Goal: Use online tool/utility: Utilize a website feature to perform a specific function

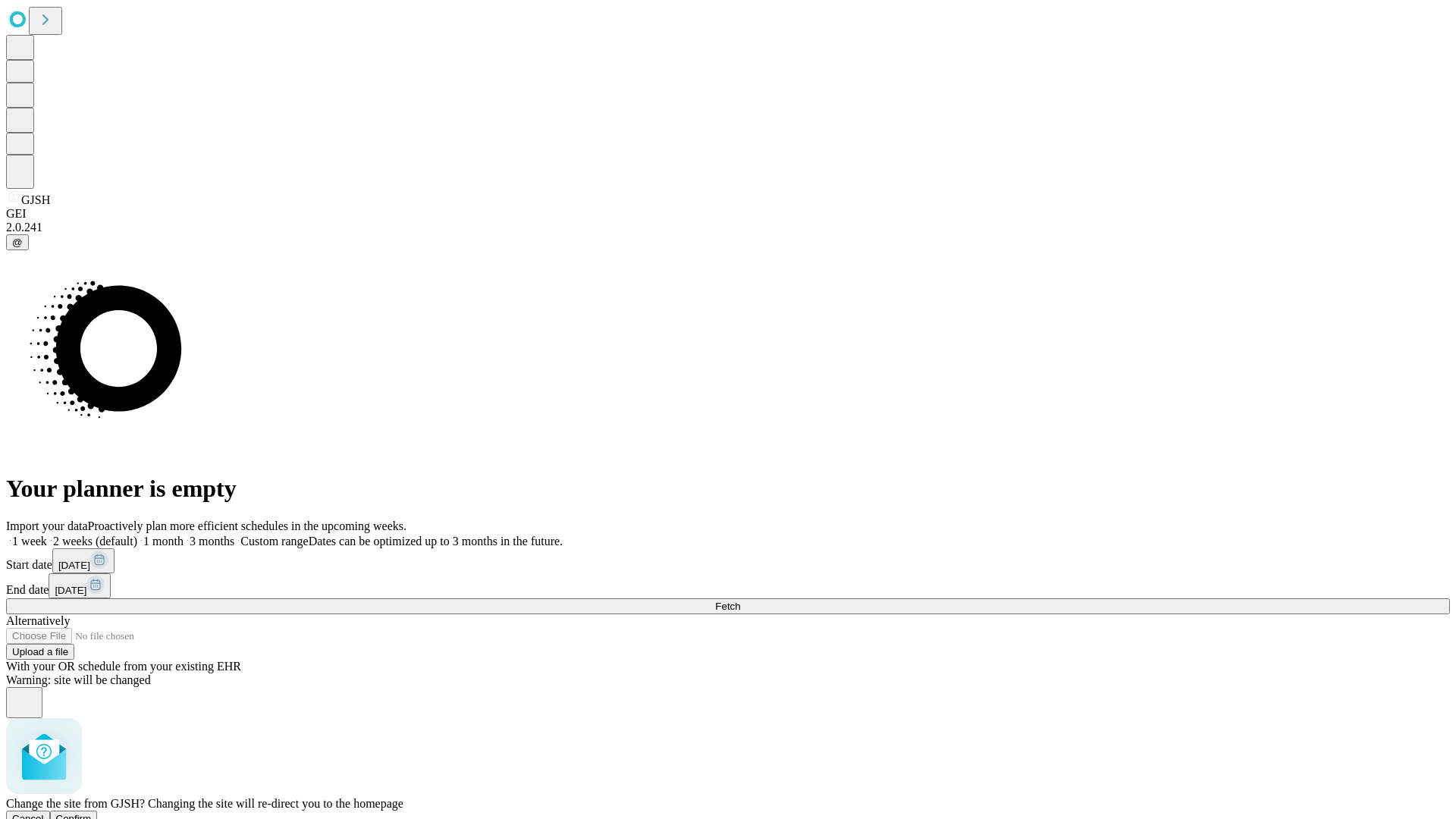
click at [92, 813] on span "Confirm" at bounding box center [74, 819] width 36 height 12
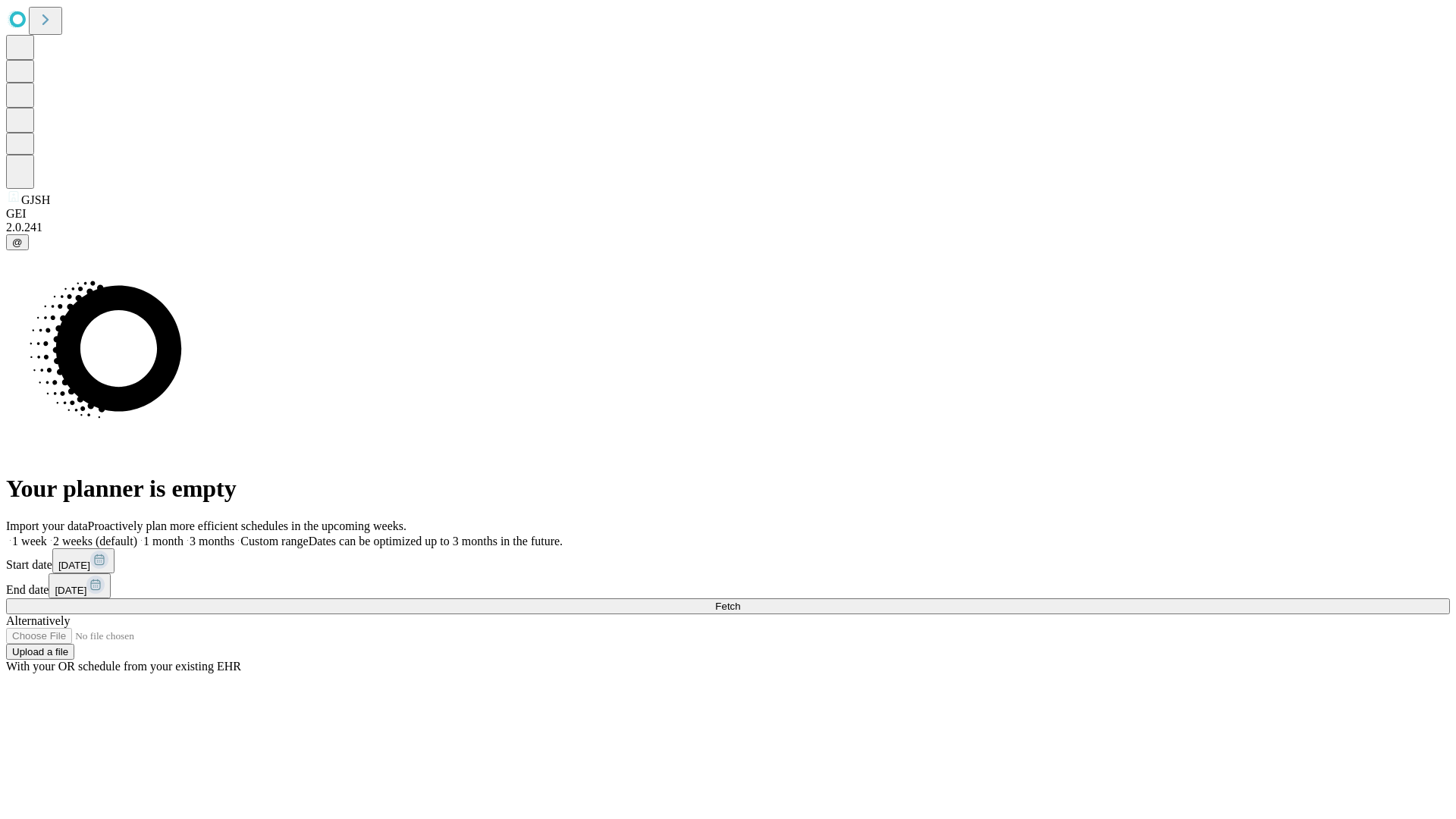
click at [47, 534] on label "1 week" at bounding box center [26, 540] width 40 height 13
click at [740, 601] on span "Fetch" at bounding box center [727, 607] width 25 height 12
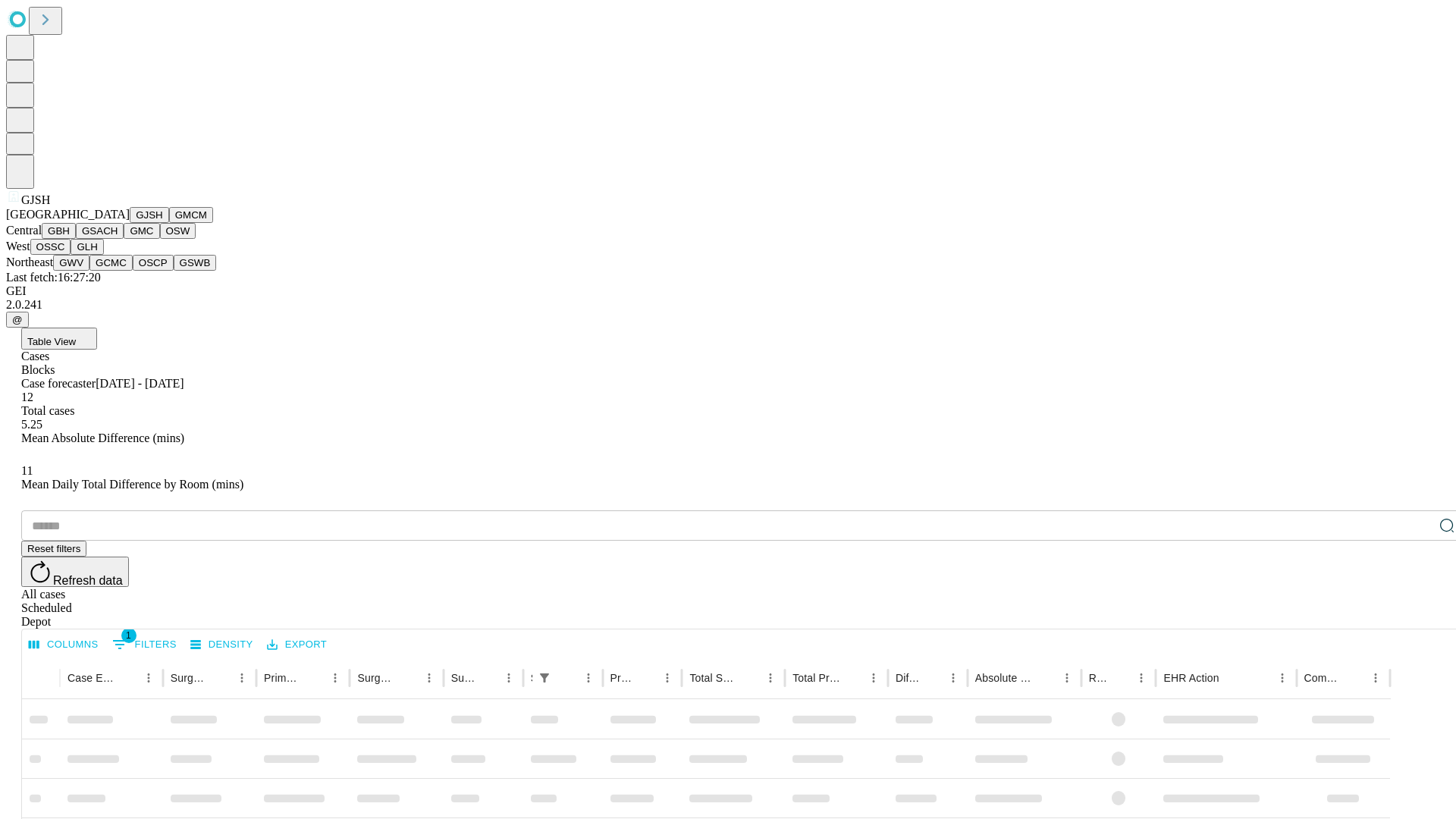
click at [169, 223] on button "GMCM" at bounding box center [191, 215] width 44 height 16
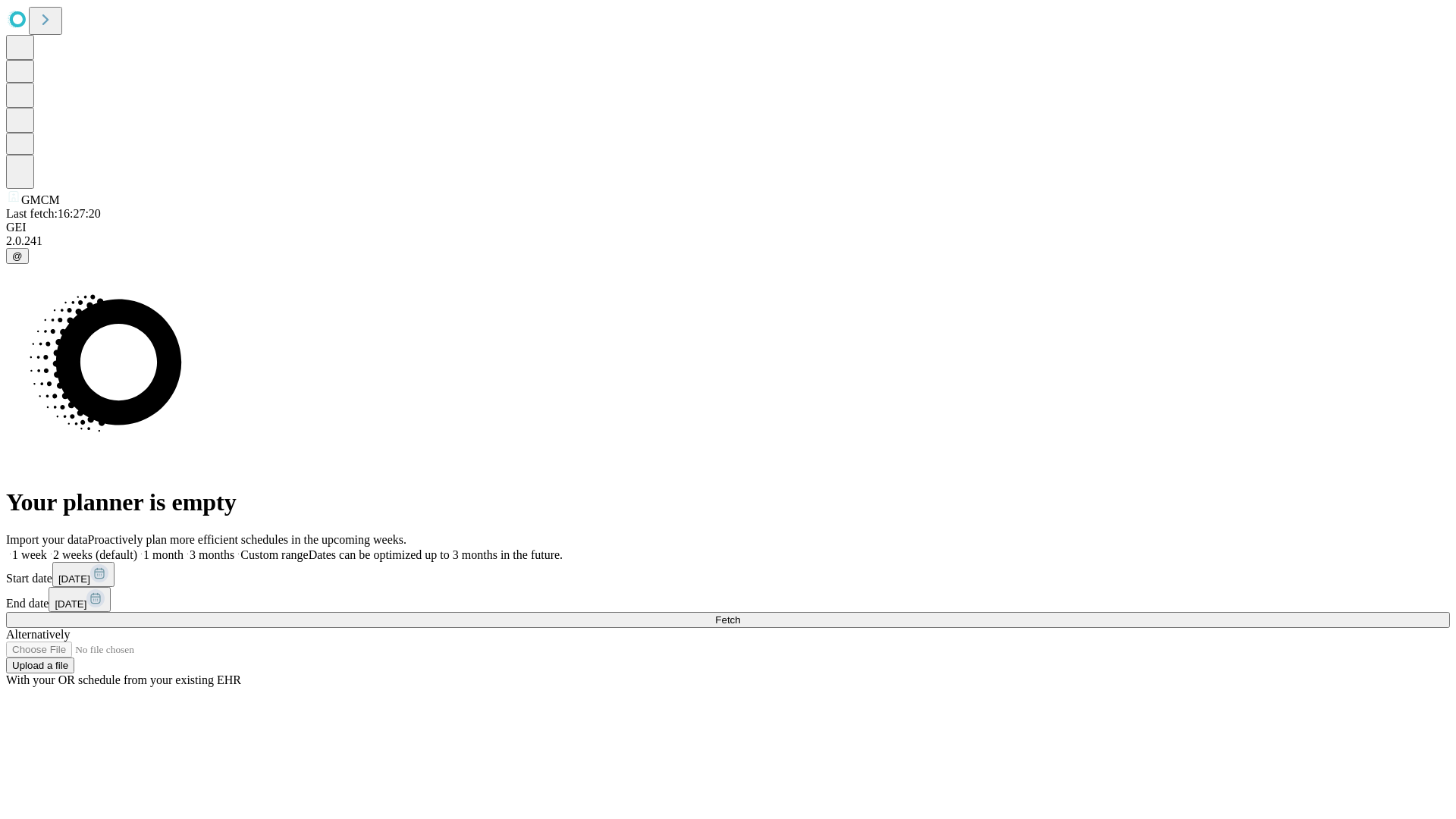
click at [47, 548] on label "1 week" at bounding box center [26, 554] width 40 height 13
click at [740, 614] on span "Fetch" at bounding box center [727, 620] width 25 height 12
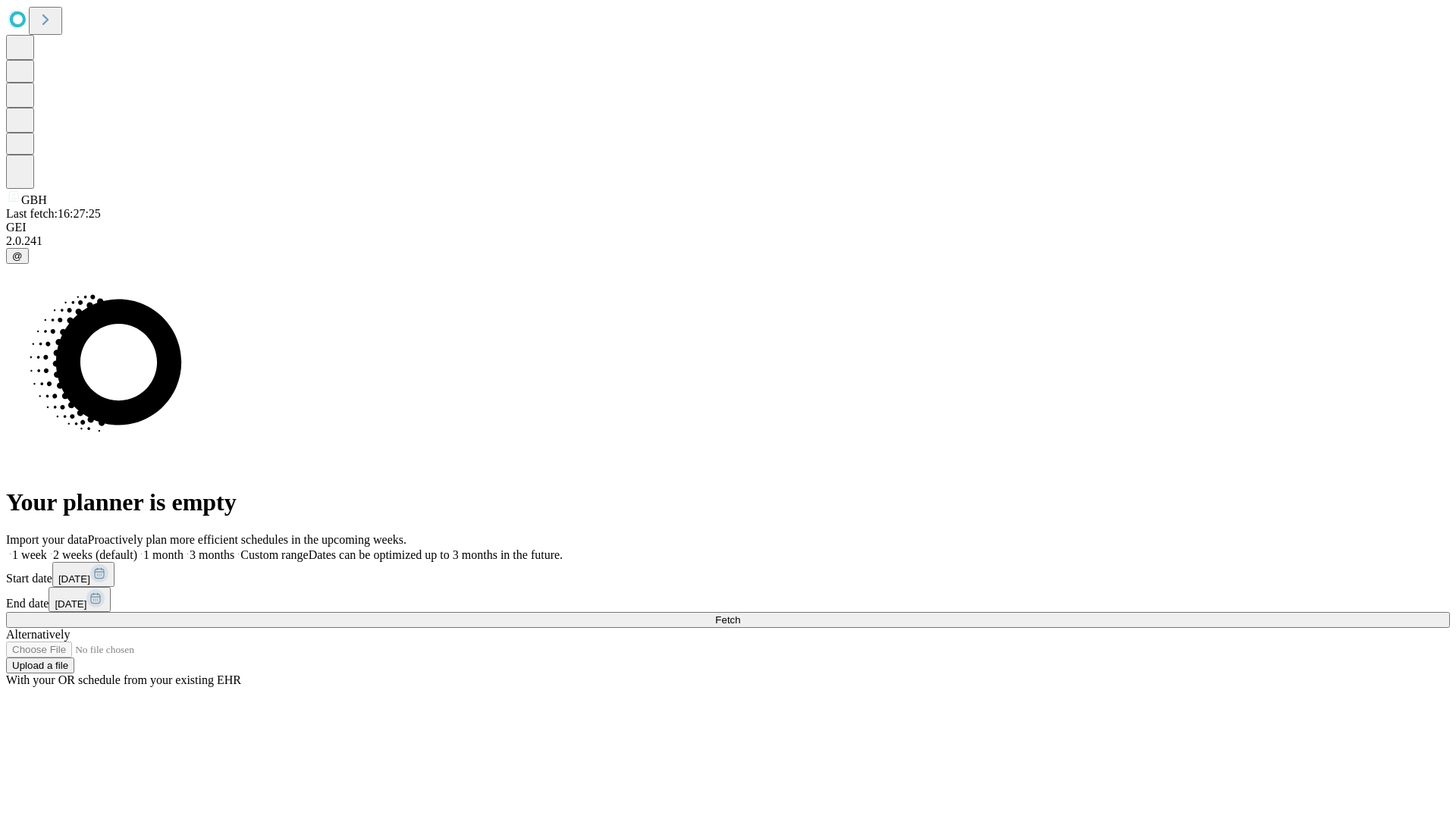
click at [740, 614] on span "Fetch" at bounding box center [727, 620] width 25 height 12
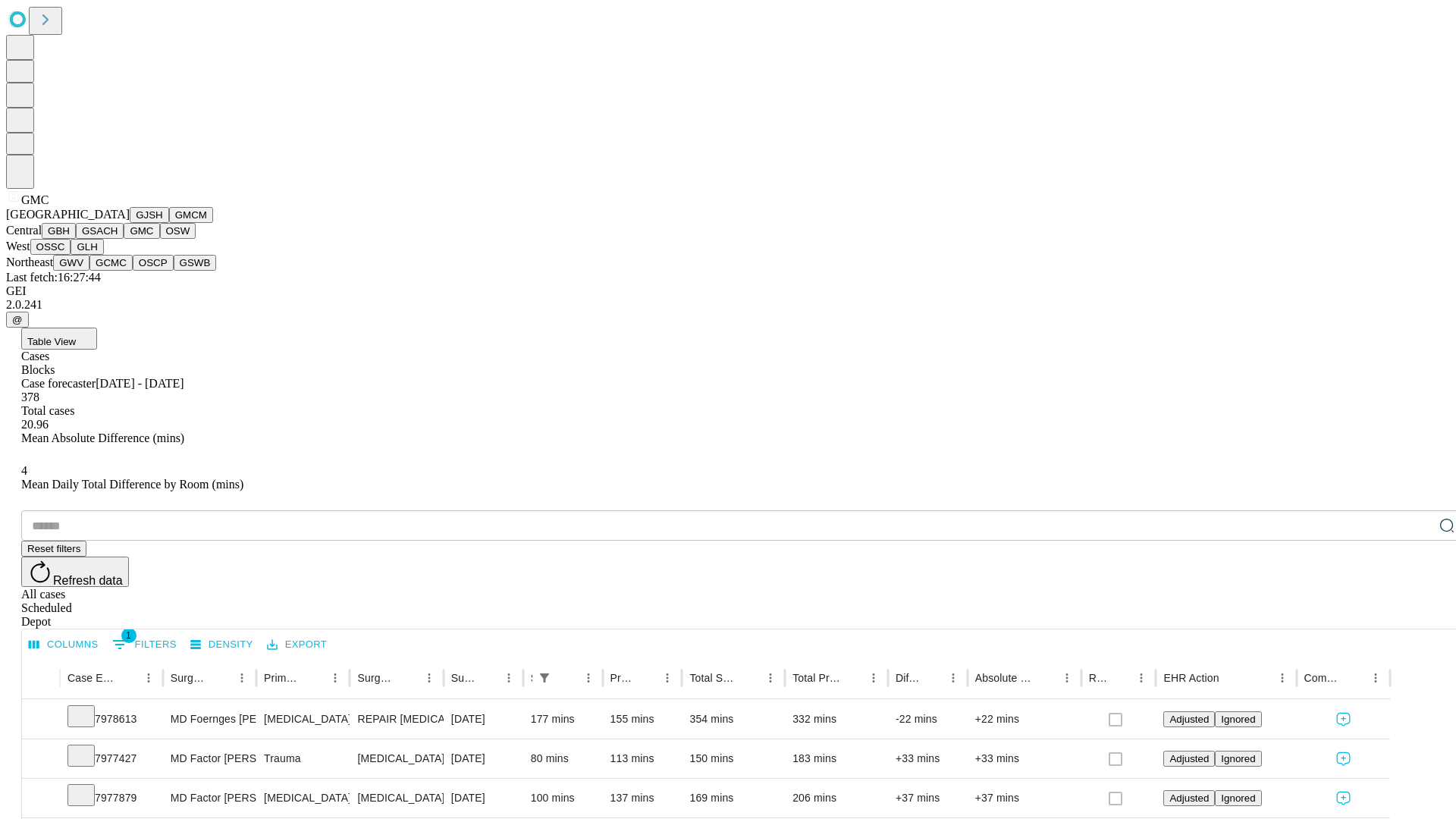
click at [160, 239] on button "OSW" at bounding box center [178, 231] width 37 height 16
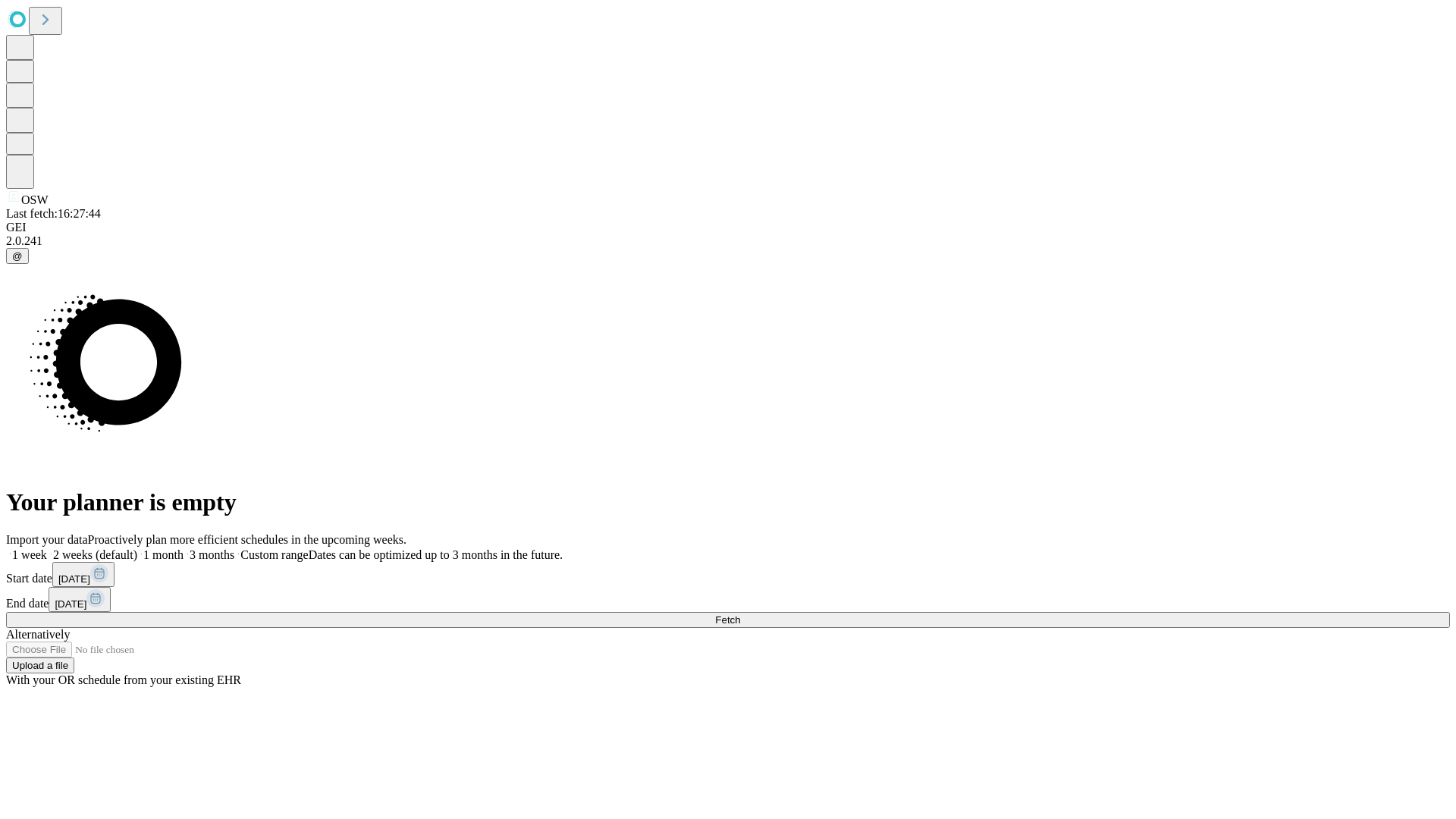
click at [47, 548] on label "1 week" at bounding box center [26, 554] width 40 height 13
click at [740, 614] on span "Fetch" at bounding box center [727, 620] width 25 height 12
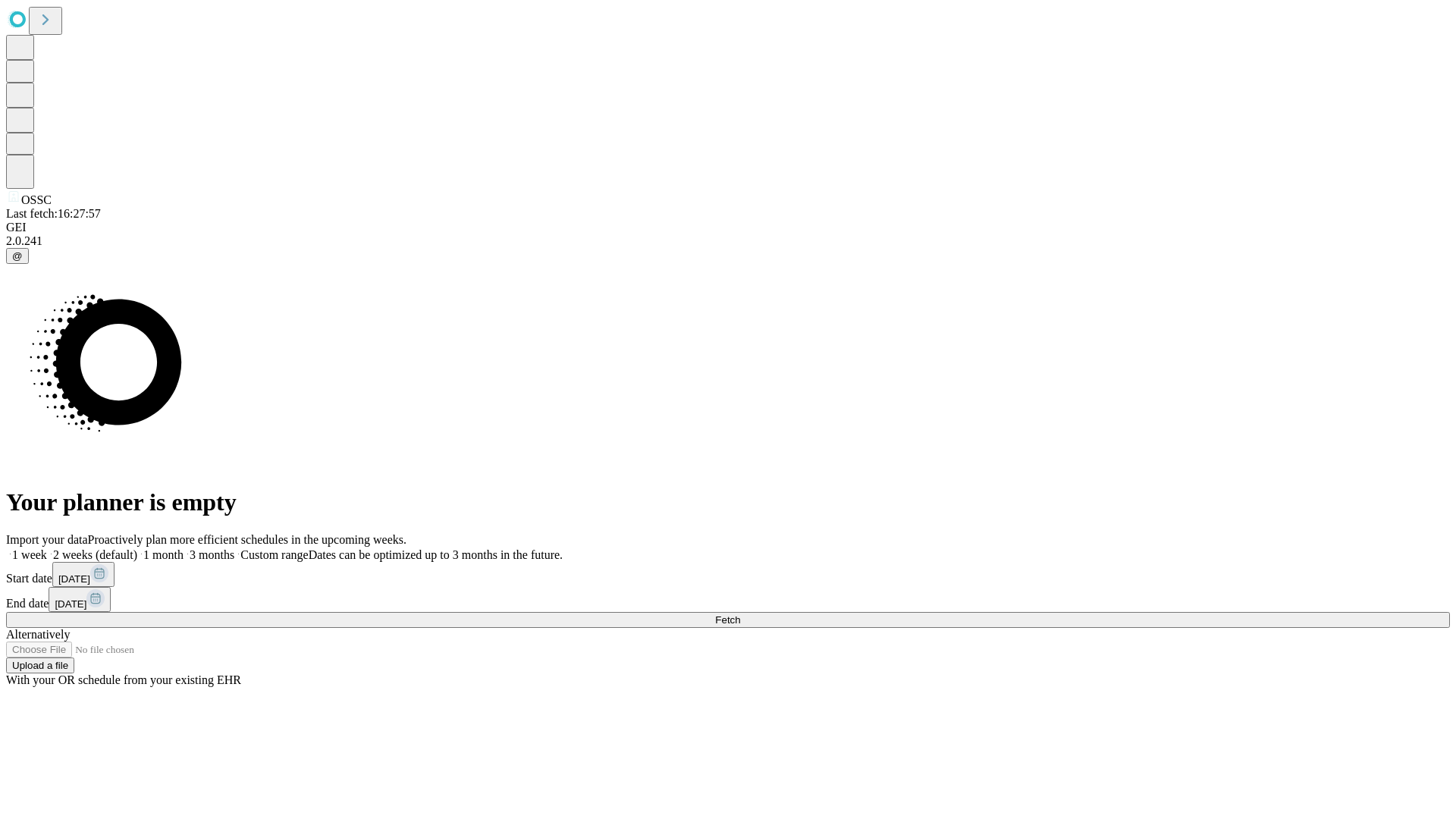
click at [47, 548] on label "1 week" at bounding box center [26, 554] width 40 height 13
click at [740, 614] on span "Fetch" at bounding box center [727, 620] width 25 height 12
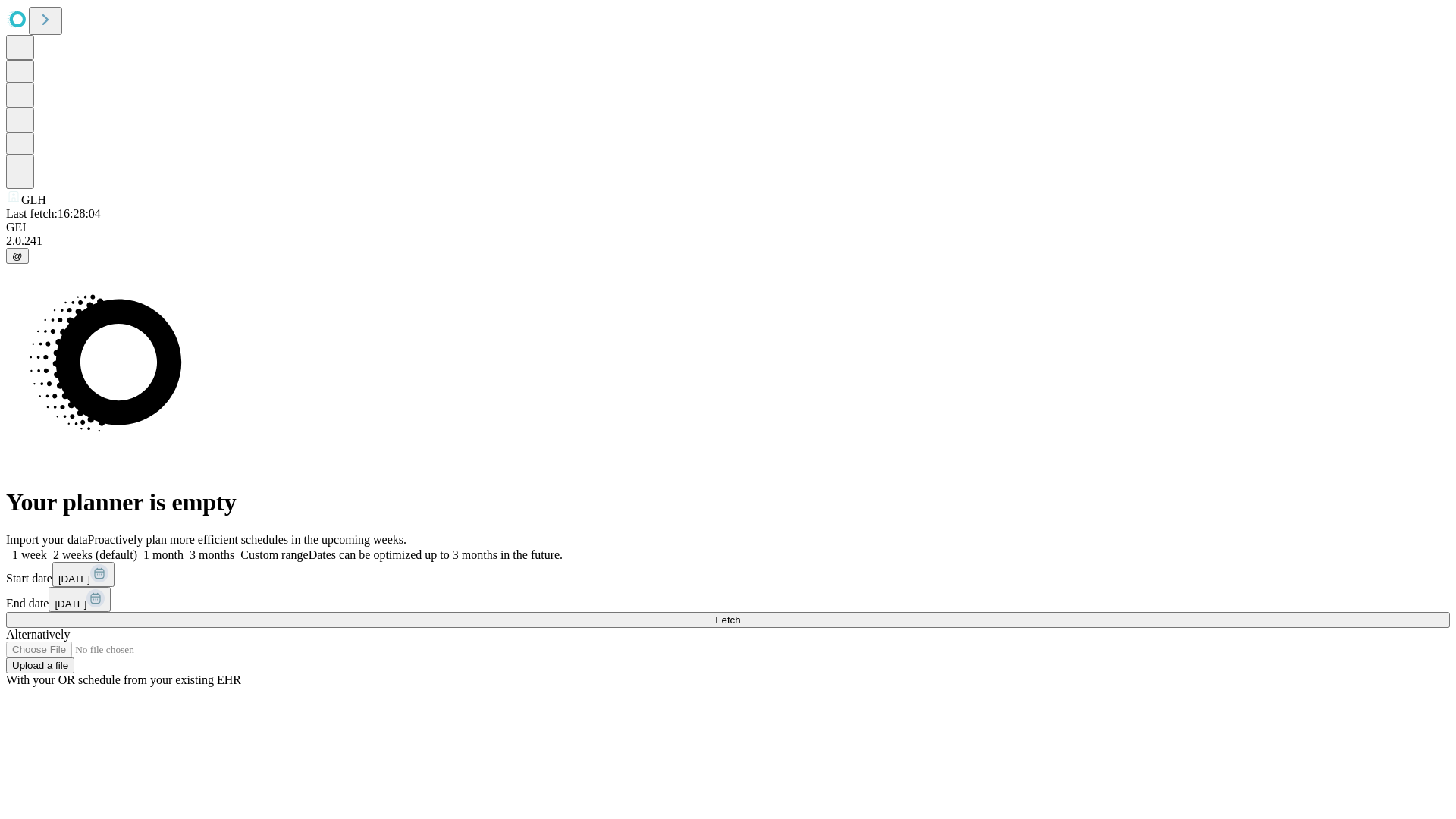
click at [47, 548] on label "1 week" at bounding box center [26, 554] width 40 height 13
click at [740, 614] on span "Fetch" at bounding box center [727, 620] width 25 height 12
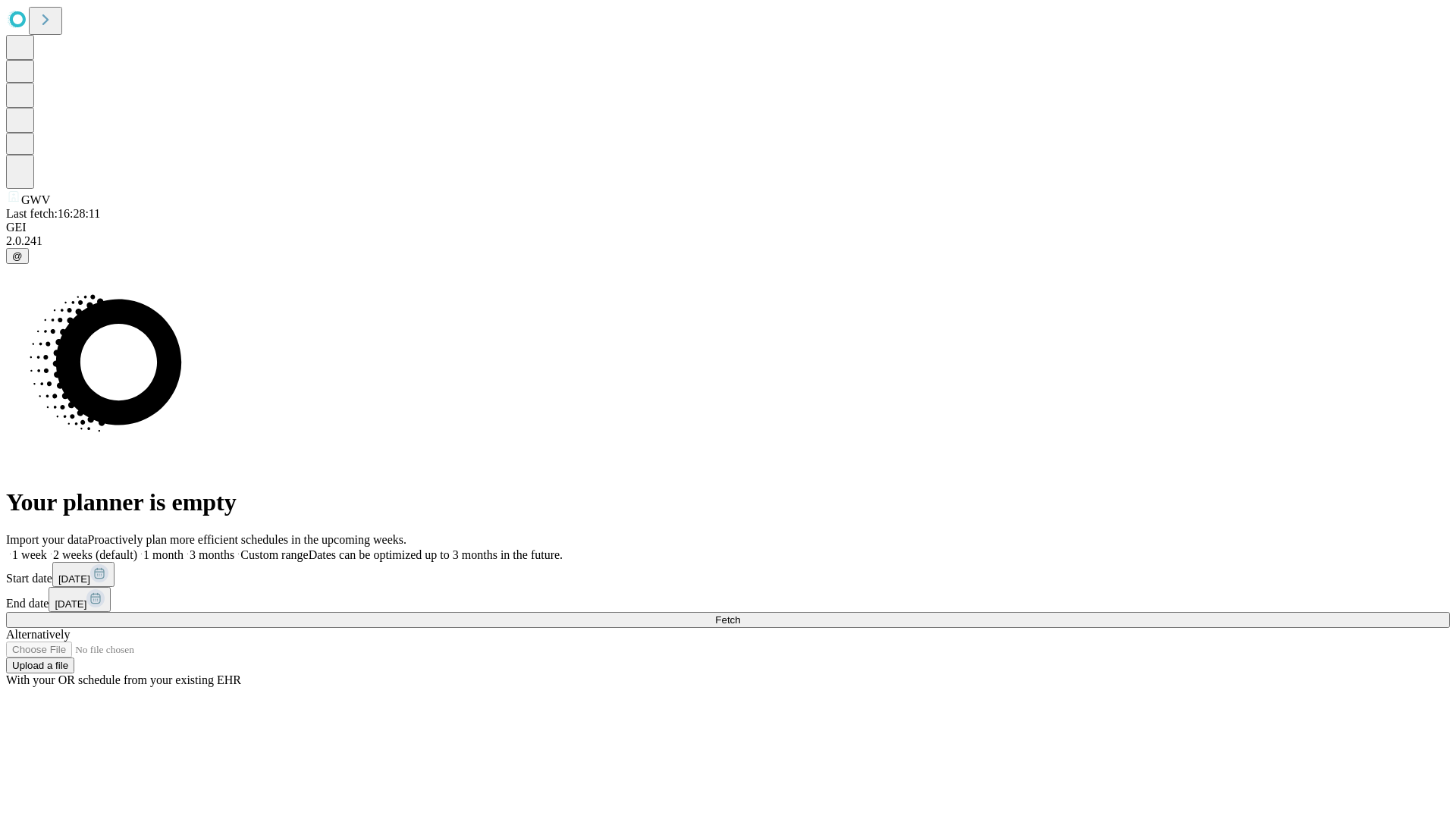
click at [47, 548] on label "1 week" at bounding box center [26, 554] width 40 height 13
click at [740, 614] on span "Fetch" at bounding box center [727, 620] width 25 height 12
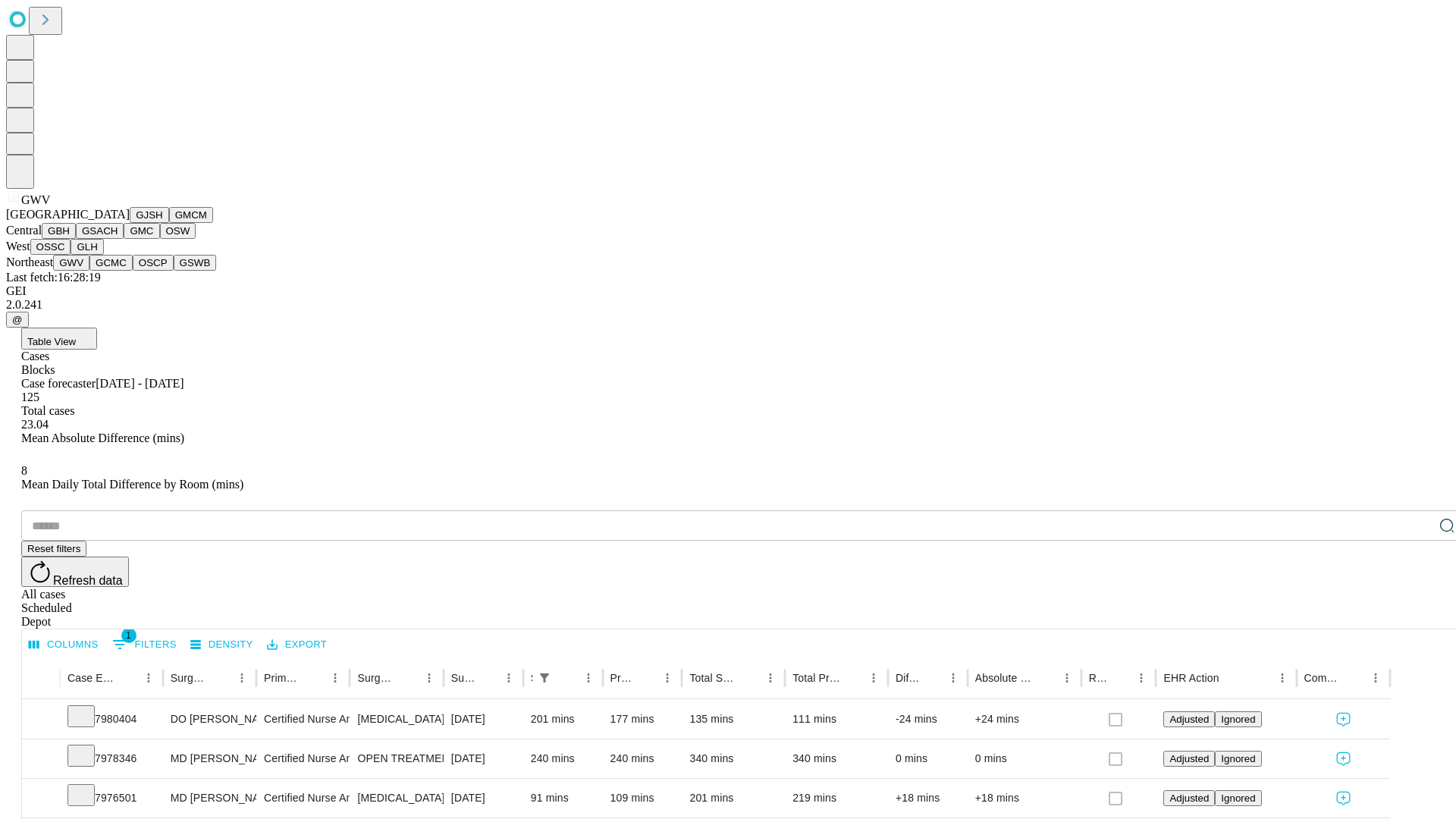
click at [118, 271] on button "GCMC" at bounding box center [112, 263] width 43 height 16
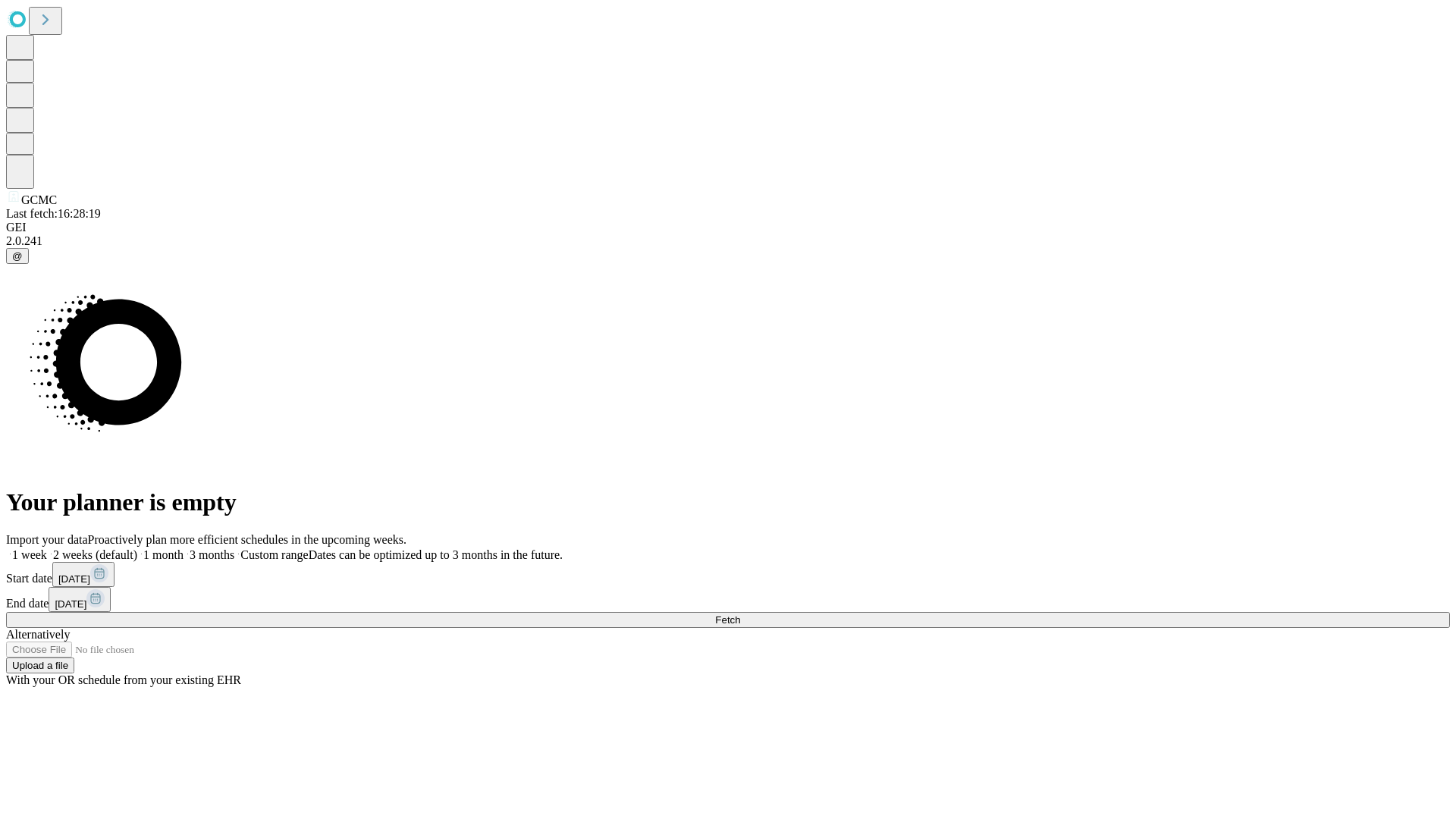
click at [47, 548] on label "1 week" at bounding box center [26, 554] width 40 height 13
click at [740, 614] on span "Fetch" at bounding box center [727, 620] width 25 height 12
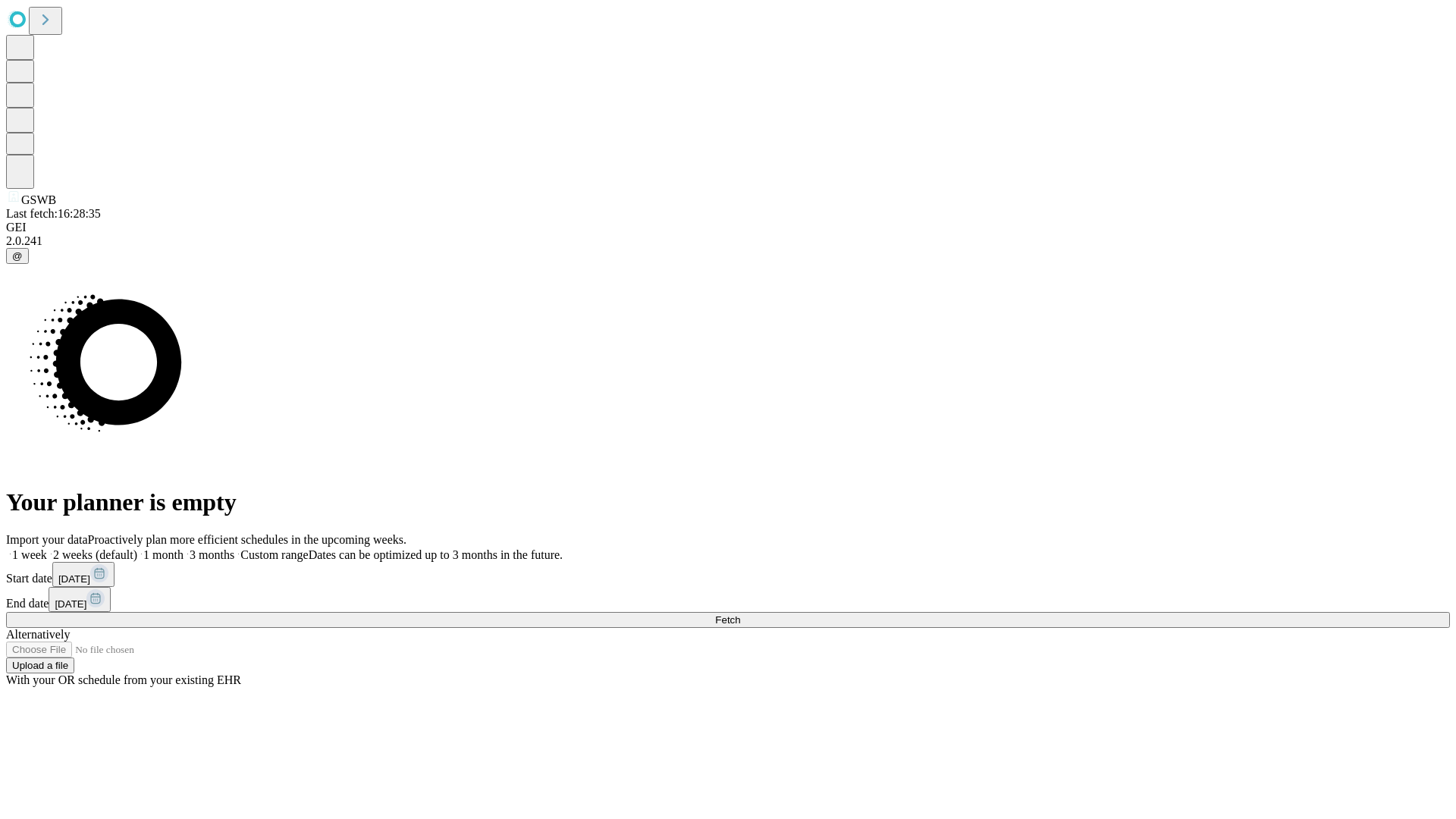
click at [47, 548] on label "1 week" at bounding box center [26, 554] width 40 height 13
click at [740, 614] on span "Fetch" at bounding box center [727, 620] width 25 height 12
